Goal: Book appointment/travel/reservation

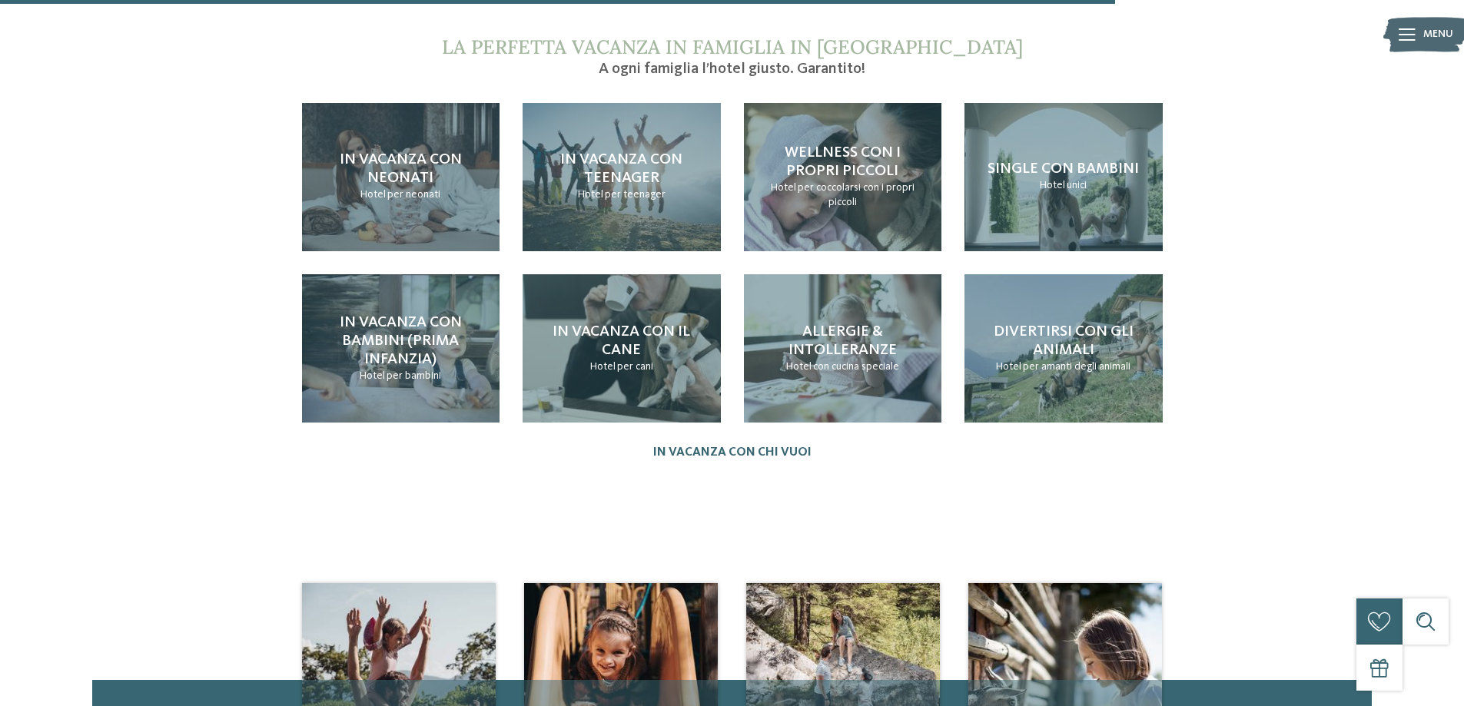
scroll to position [1691, 0]
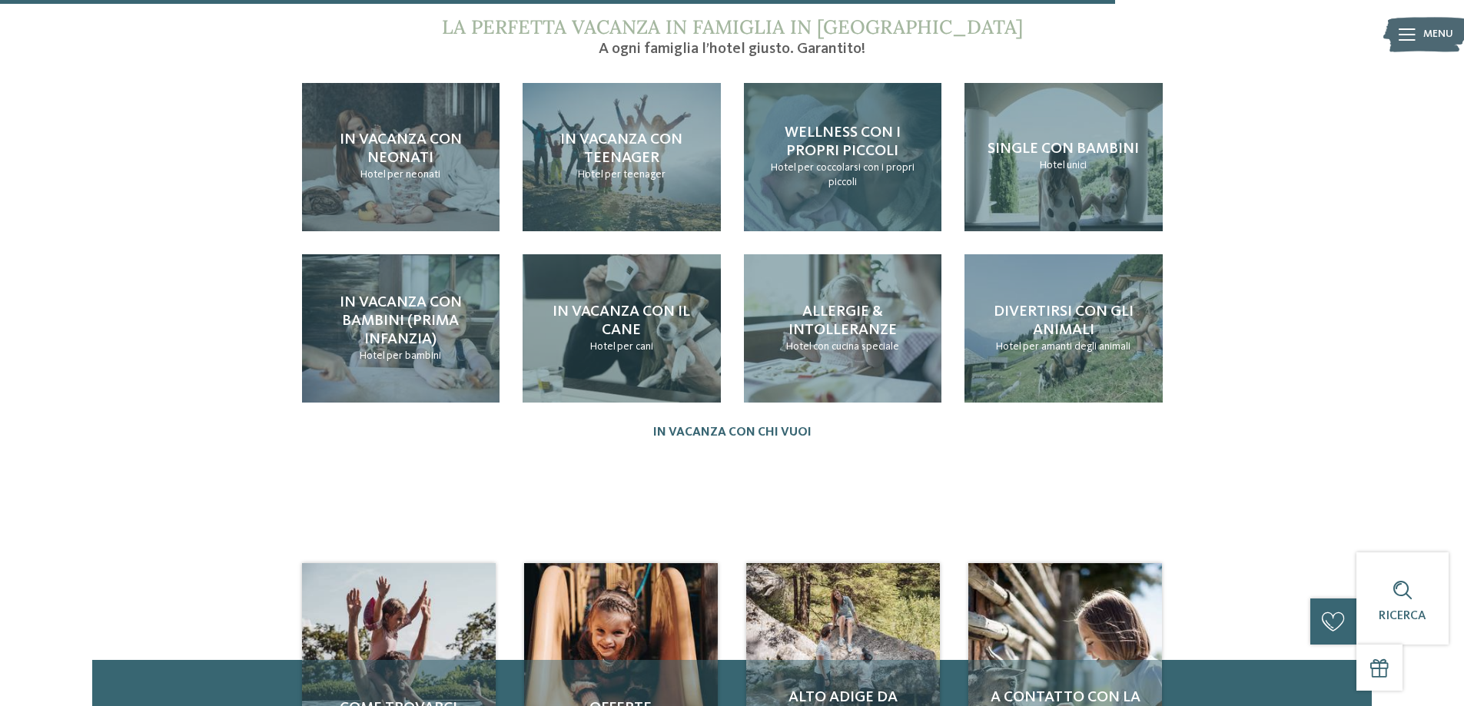
click at [872, 162] on span "per coccolarsi con i propri piccoli" at bounding box center [856, 175] width 117 height 26
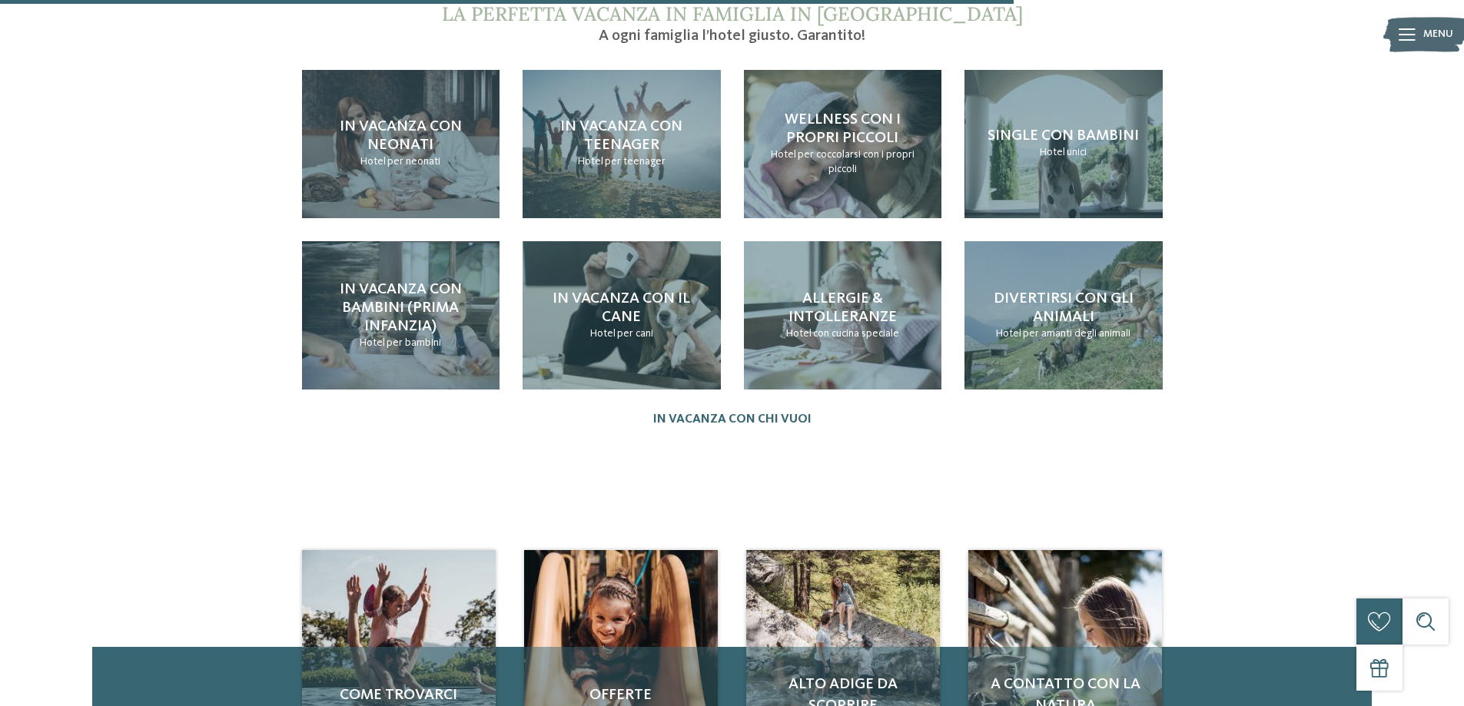
scroll to position [1998, 0]
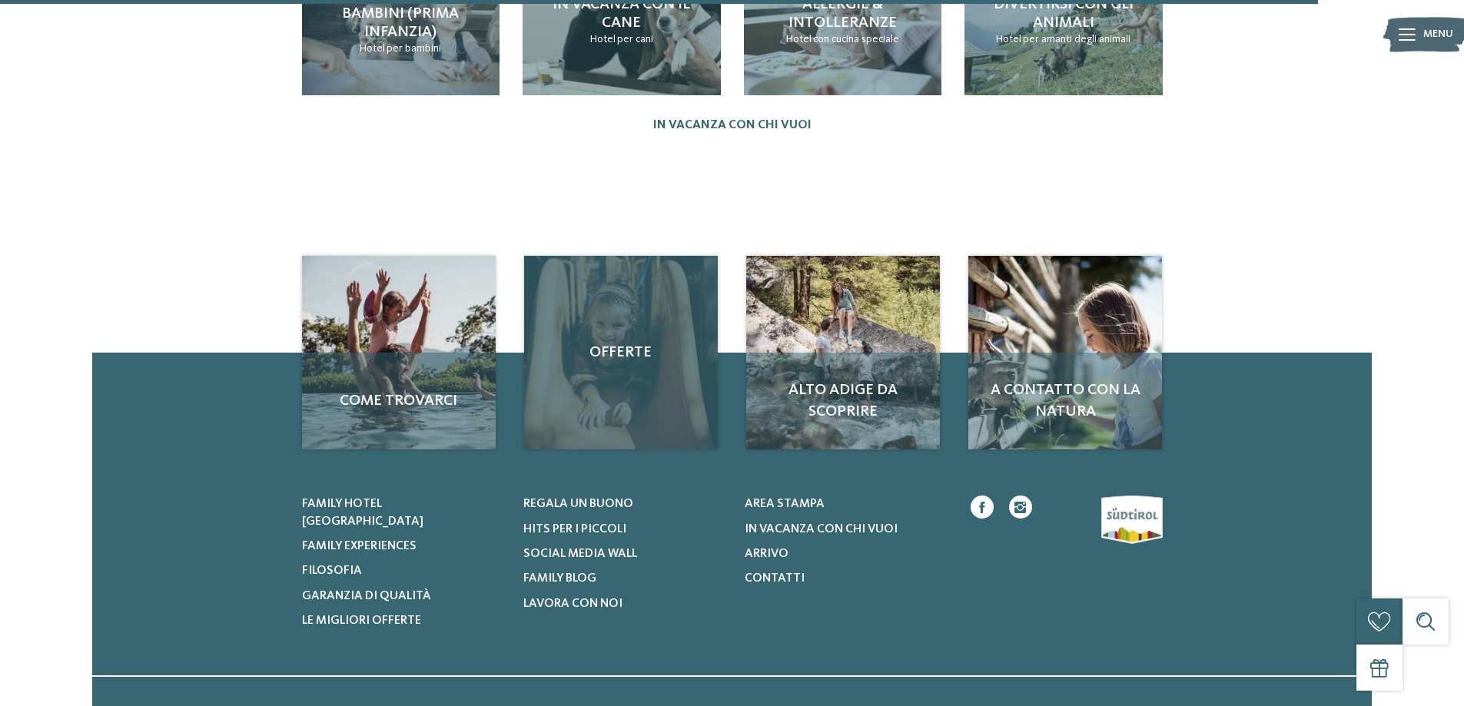
click at [610, 342] on span "Offerte" at bounding box center [621, 353] width 163 height 22
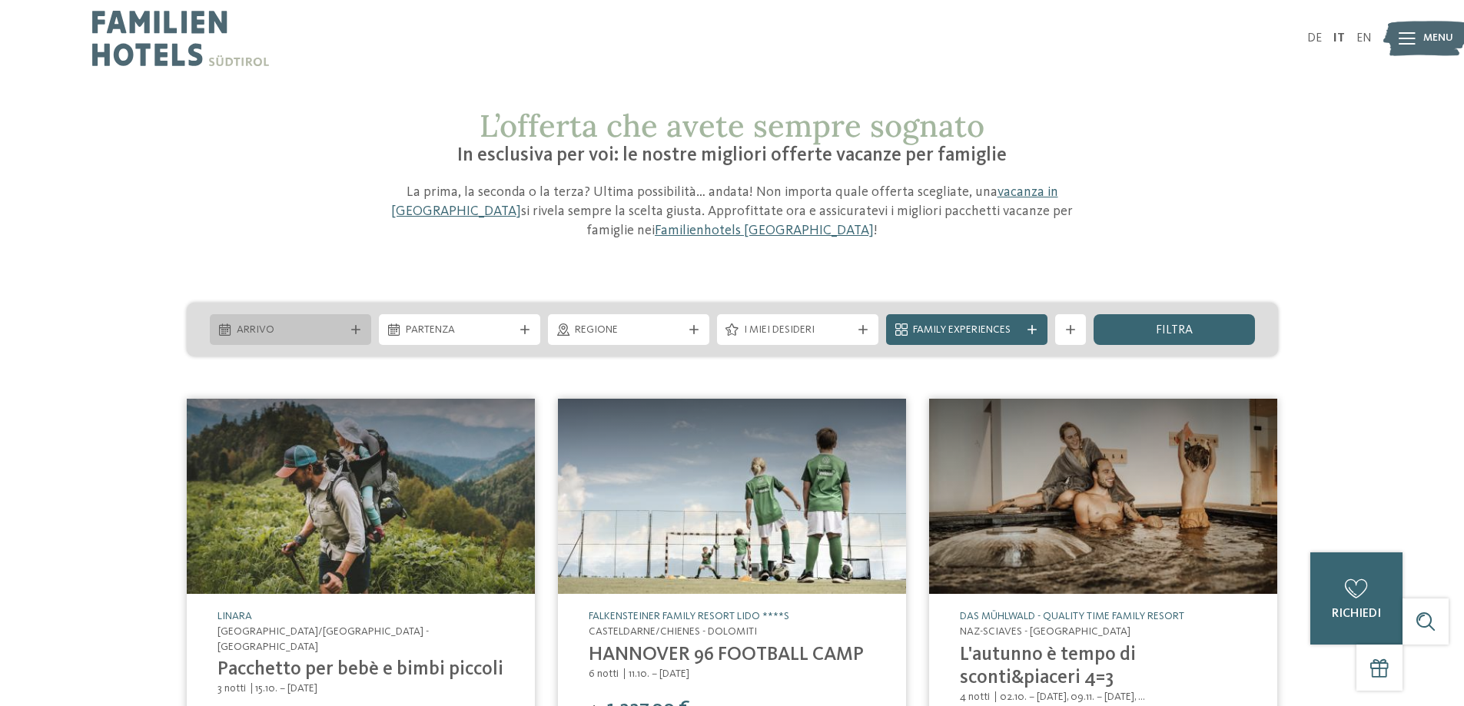
click at [357, 334] on div "Arrivo" at bounding box center [290, 329] width 161 height 31
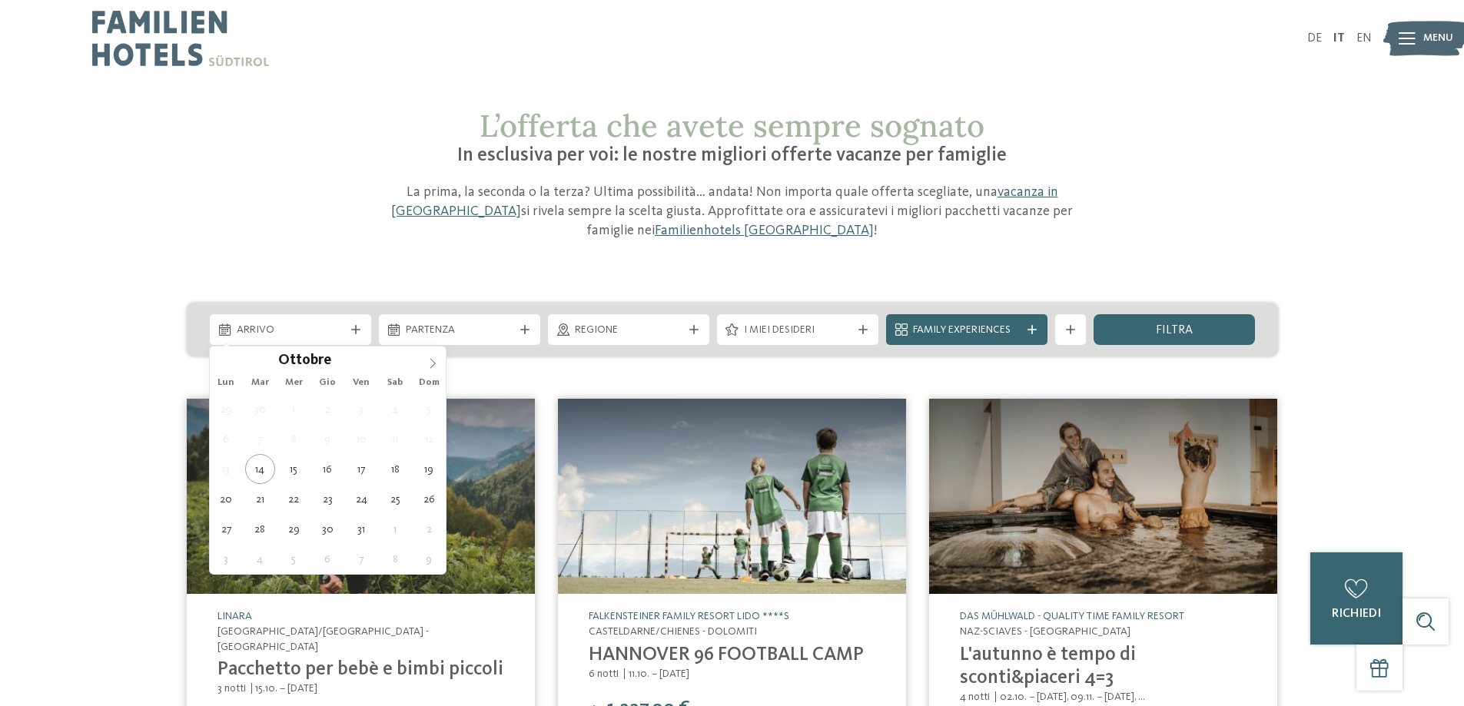
click at [428, 364] on icon at bounding box center [432, 363] width 11 height 11
type div "[DATE]"
type input "****"
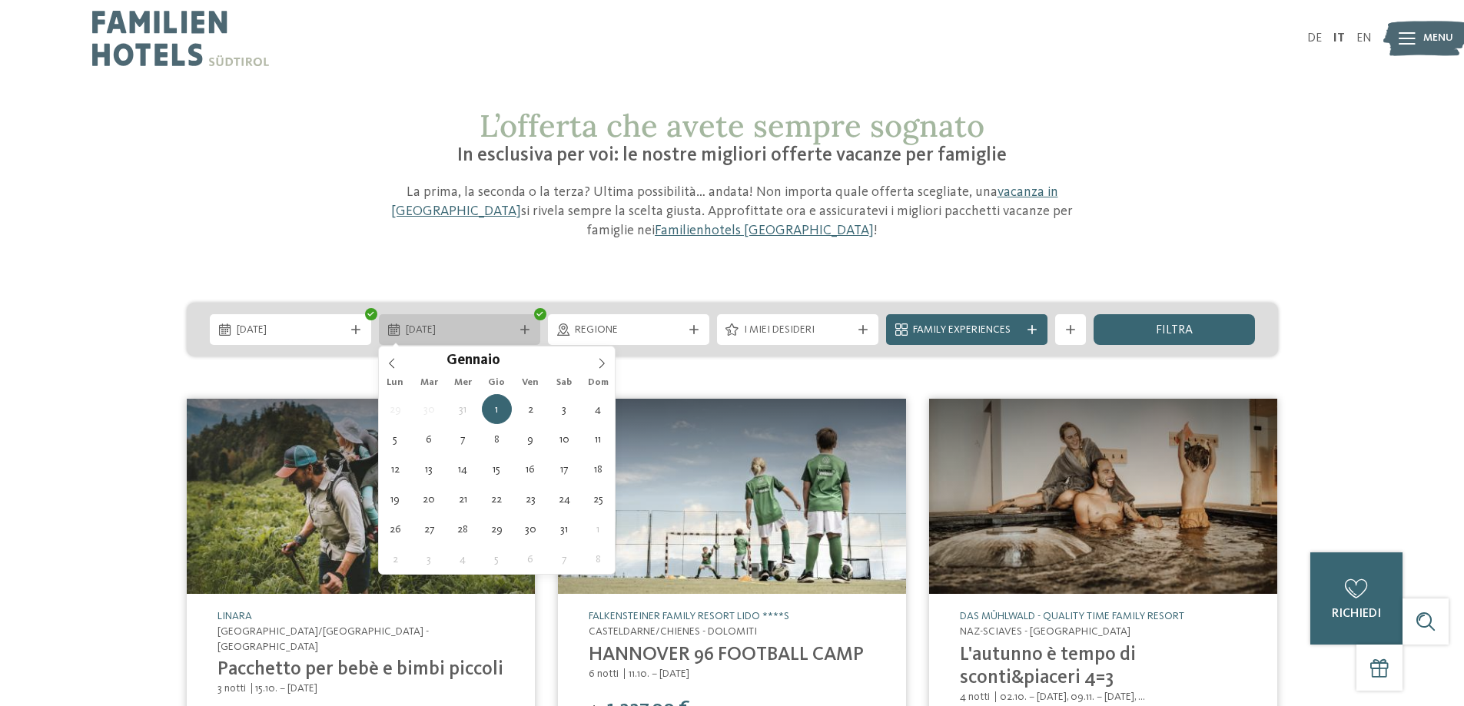
click at [525, 329] on icon at bounding box center [524, 329] width 9 height 9
type div "[DATE]"
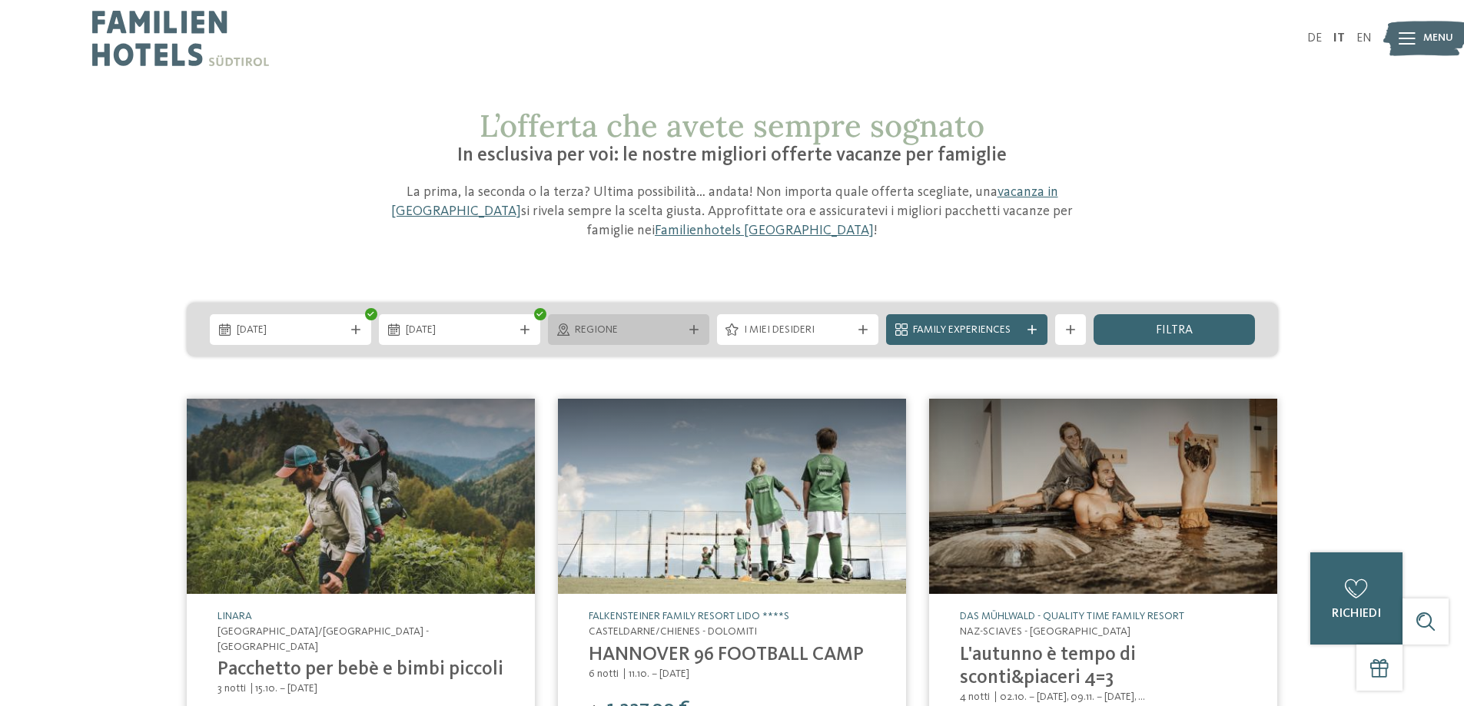
click at [690, 329] on icon at bounding box center [693, 329] width 9 height 9
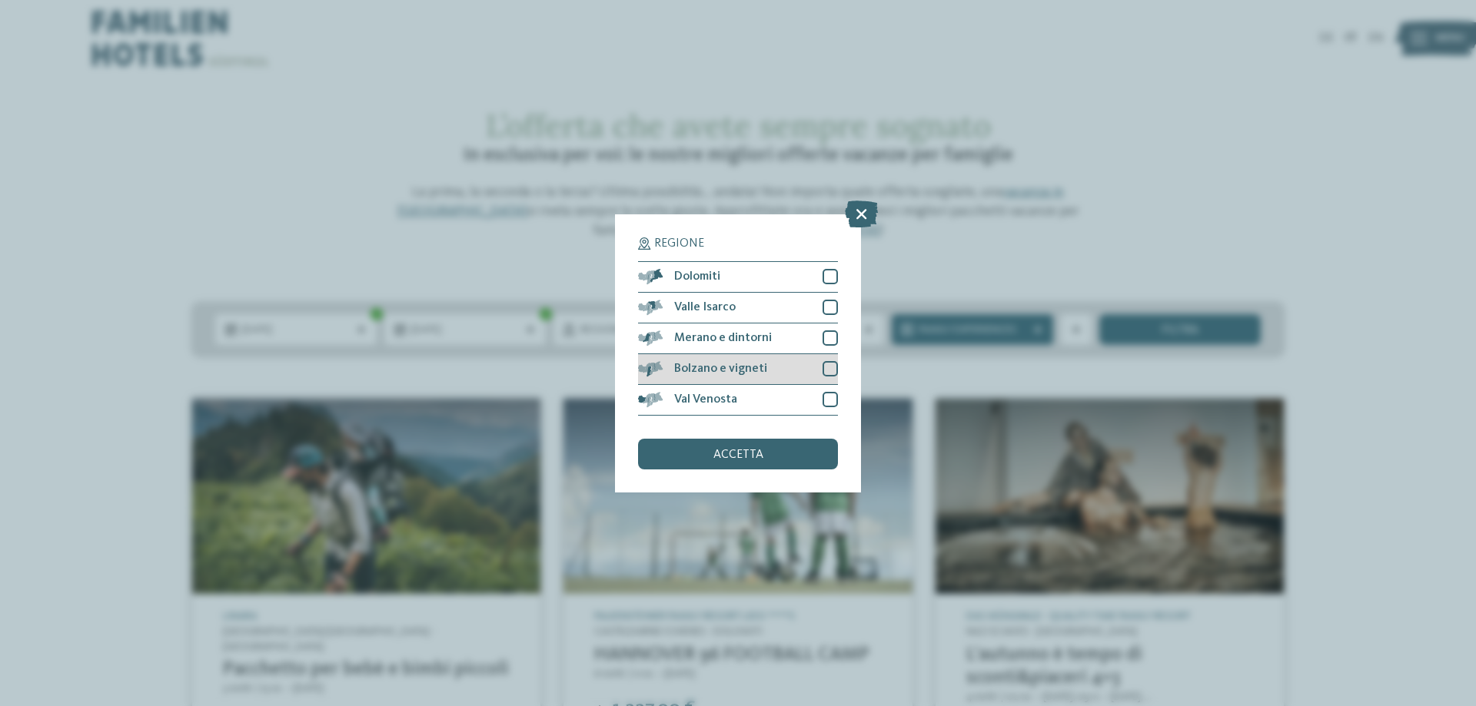
click at [694, 366] on span "Bolzano e vigneti" at bounding box center [720, 369] width 93 height 12
click at [701, 331] on div "Merano e dintorni" at bounding box center [738, 339] width 200 height 31
click at [753, 456] on span "accetta" at bounding box center [738, 455] width 50 height 12
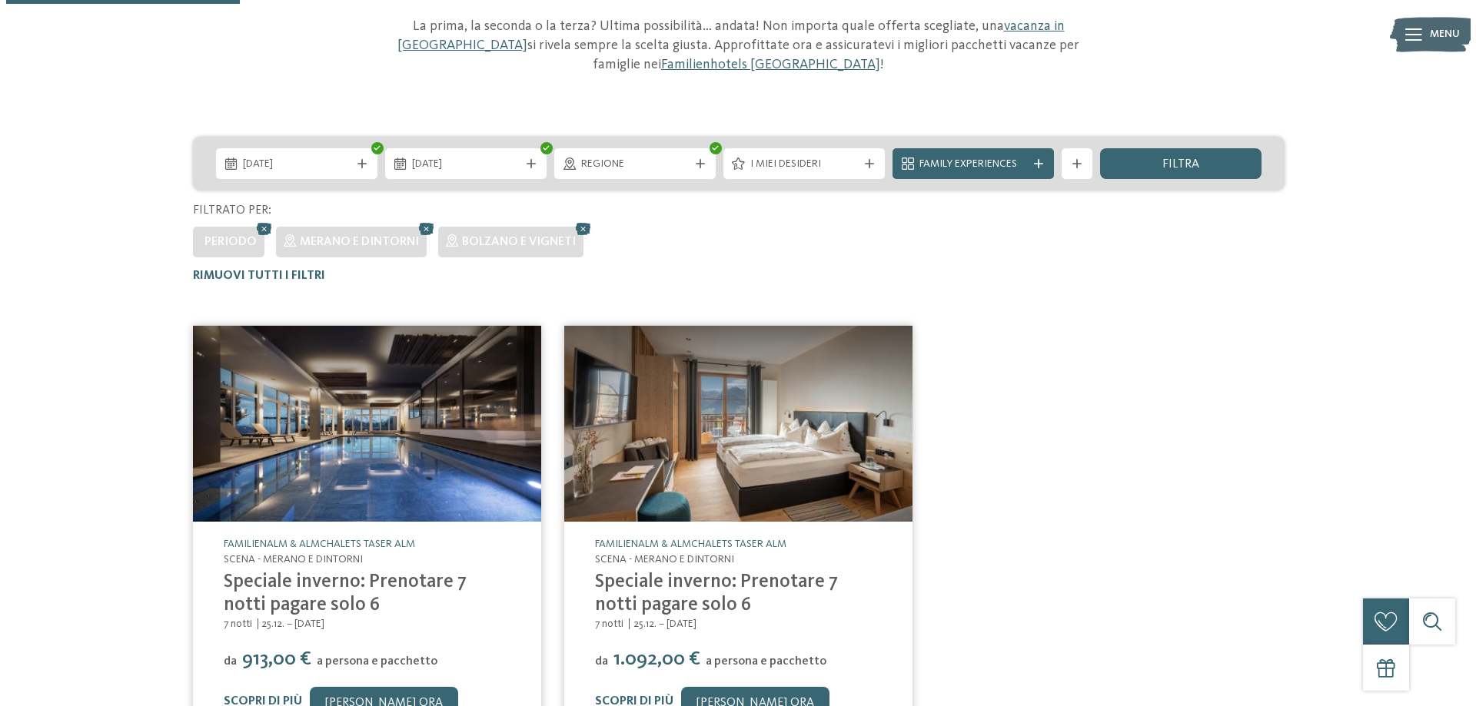
scroll to position [165, 0]
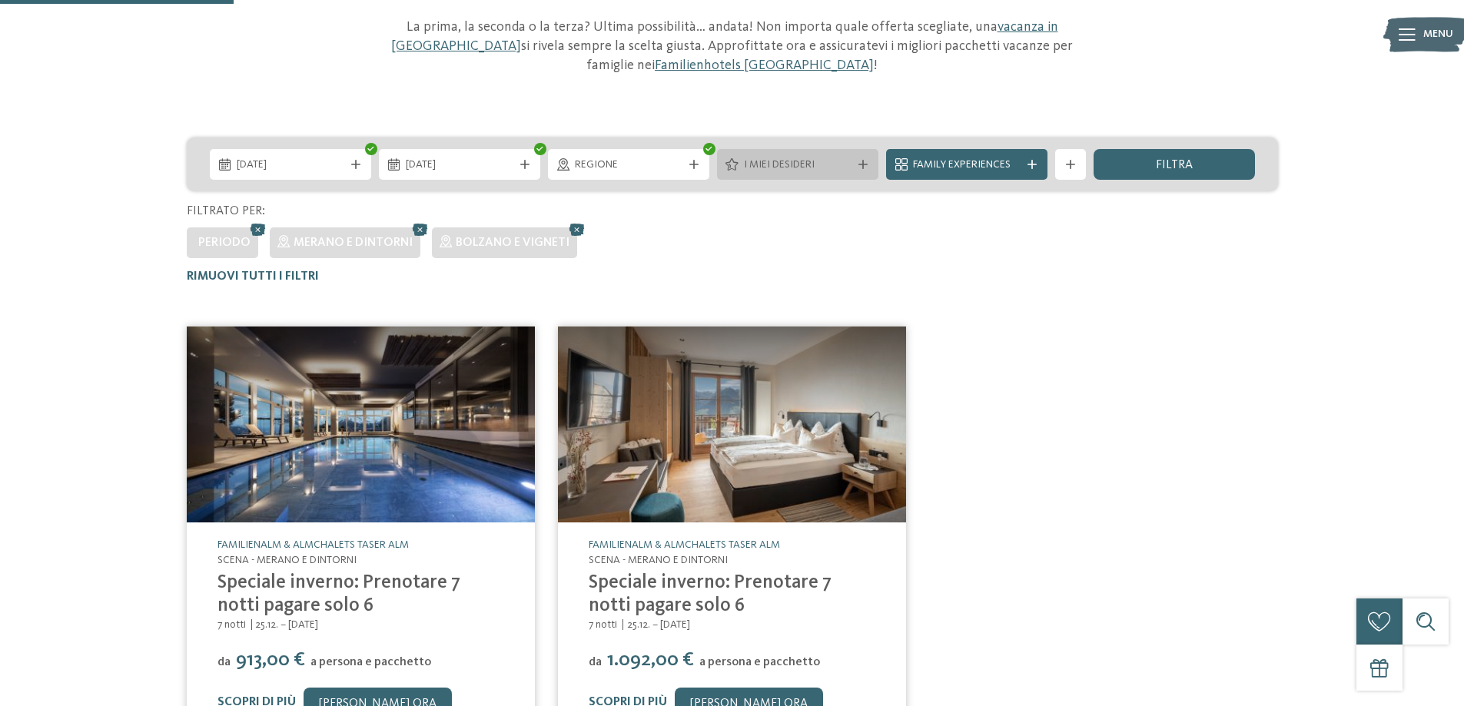
click at [839, 171] on span "I miei desideri" at bounding box center [798, 165] width 108 height 15
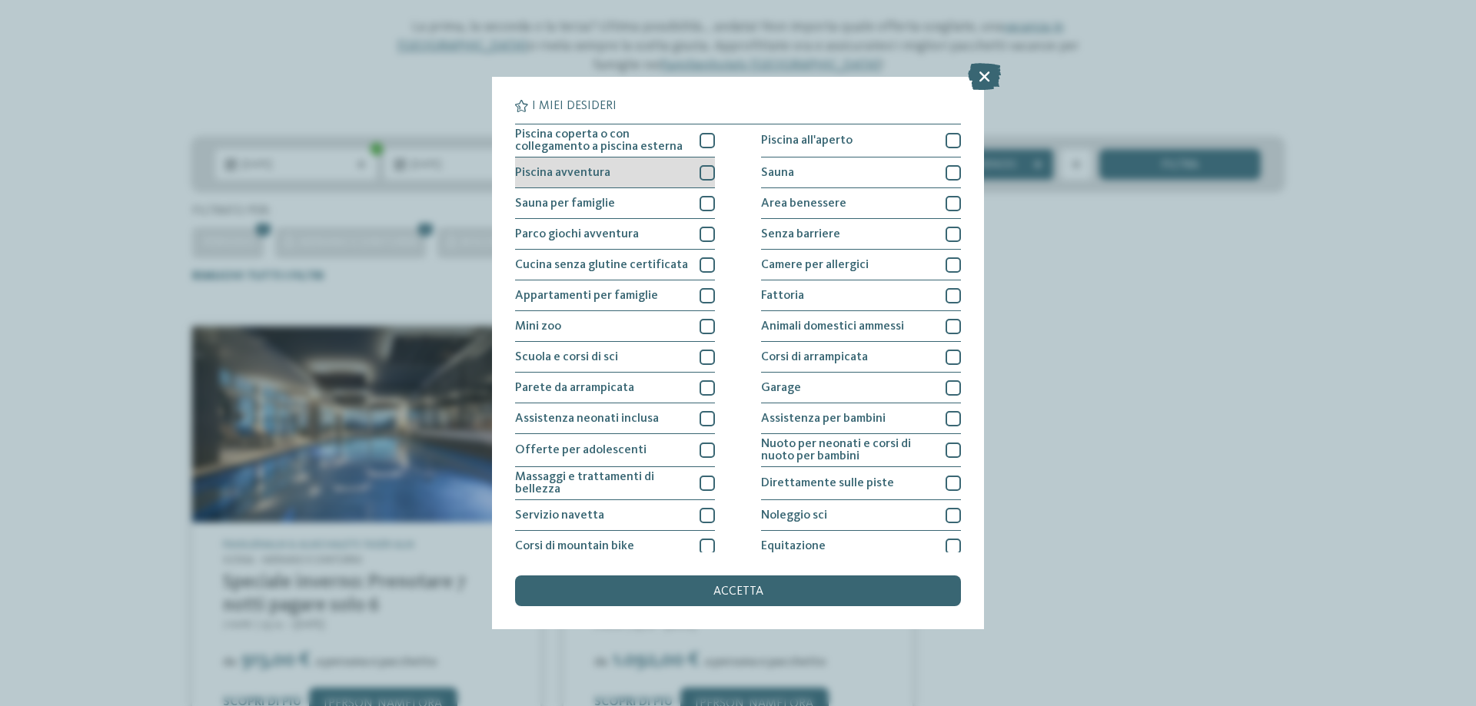
click at [701, 173] on div at bounding box center [706, 172] width 15 height 15
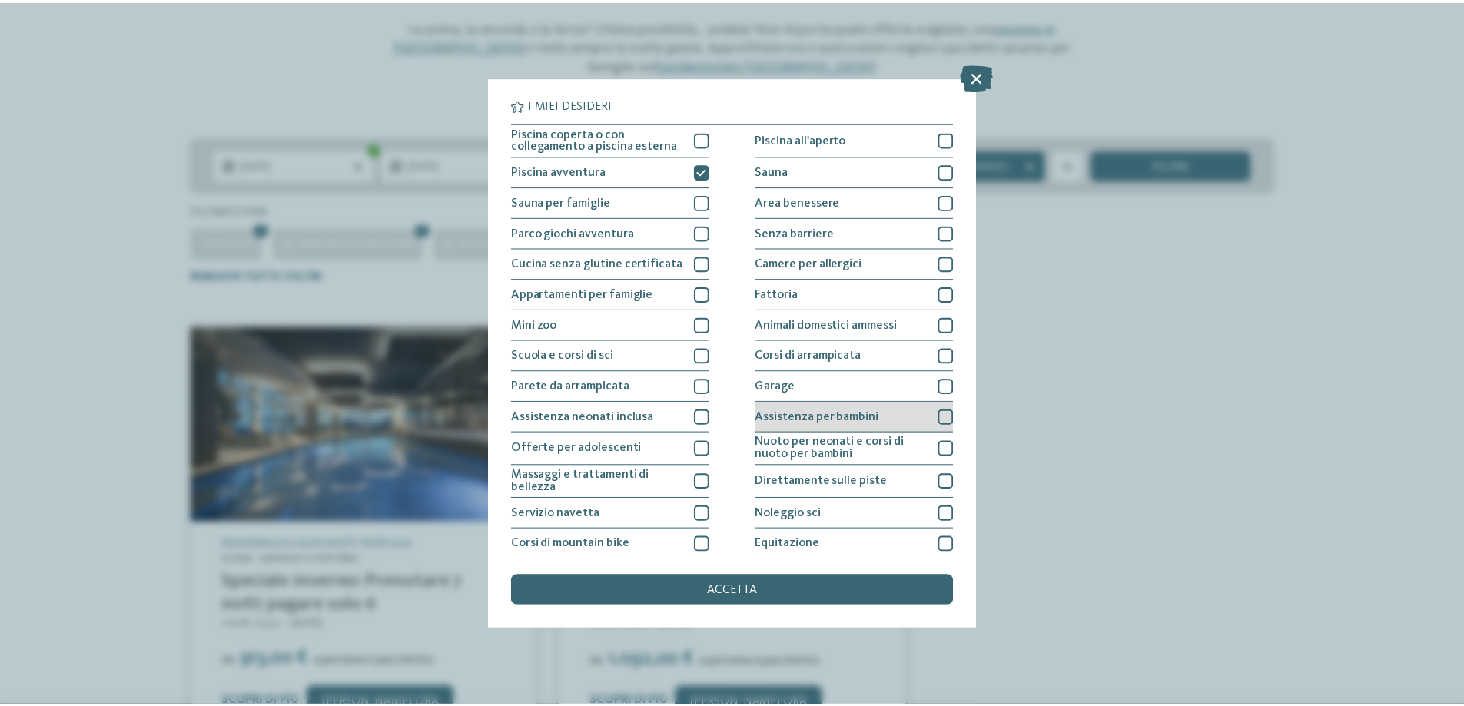
scroll to position [0, 0]
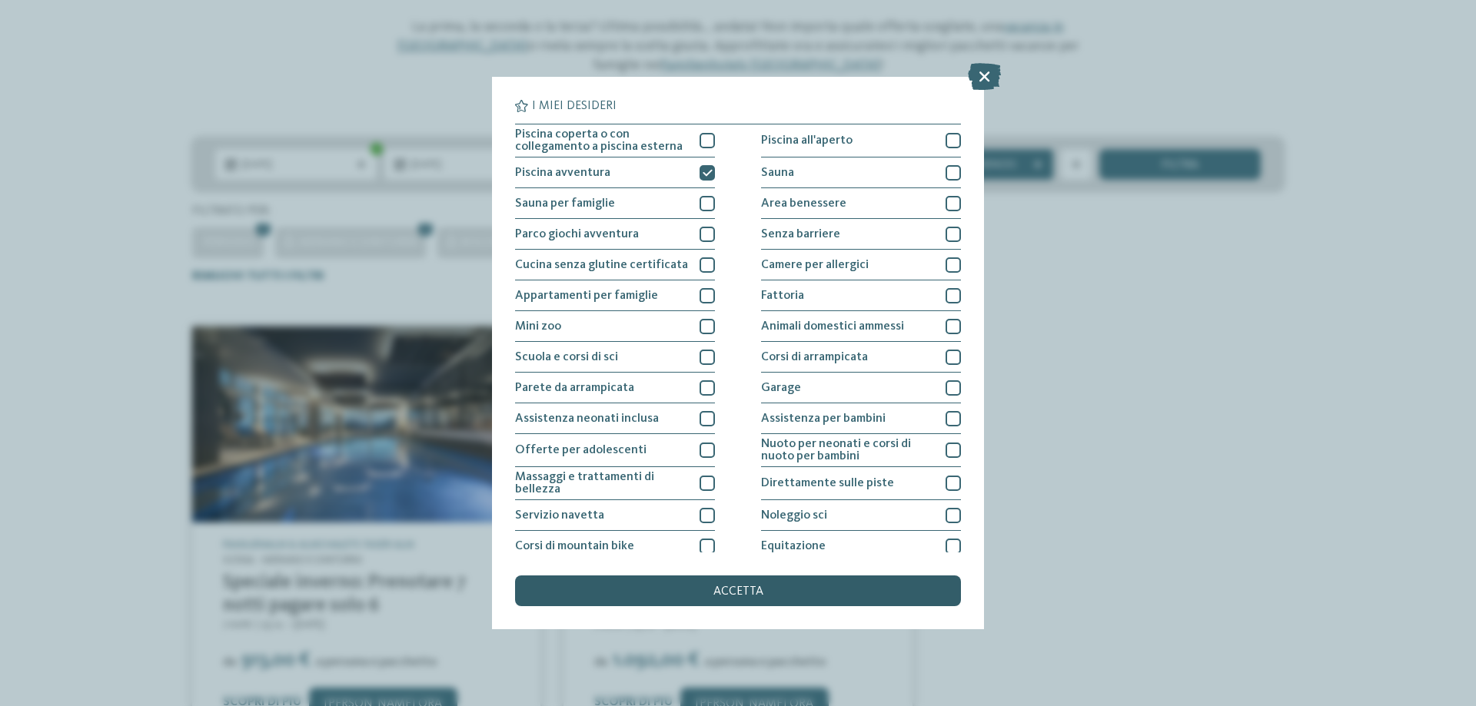
click at [755, 583] on div "accetta" at bounding box center [738, 591] width 446 height 31
